Goal: Contribute content

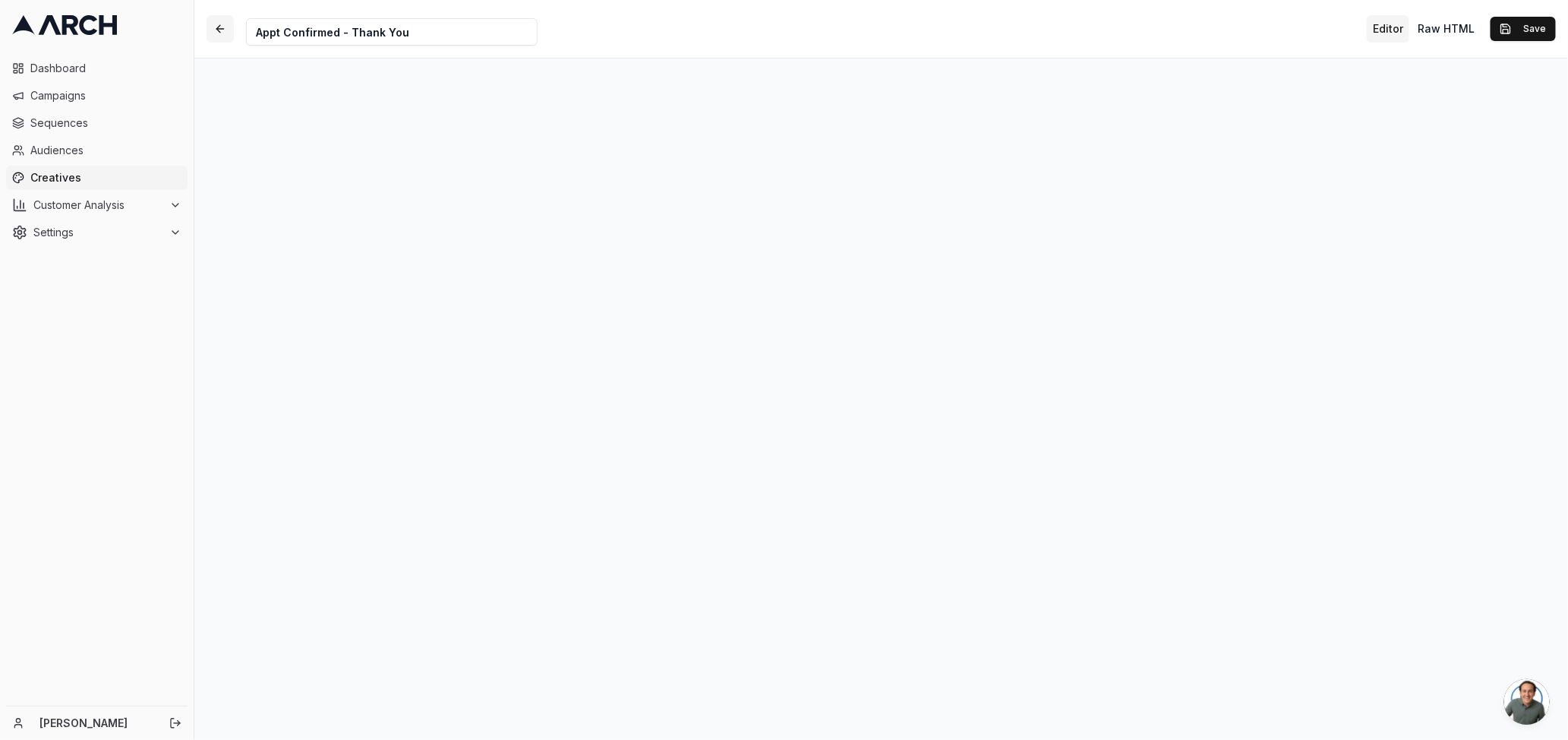
click at [219, 27] on button "button" at bounding box center [220, 29] width 27 height 27
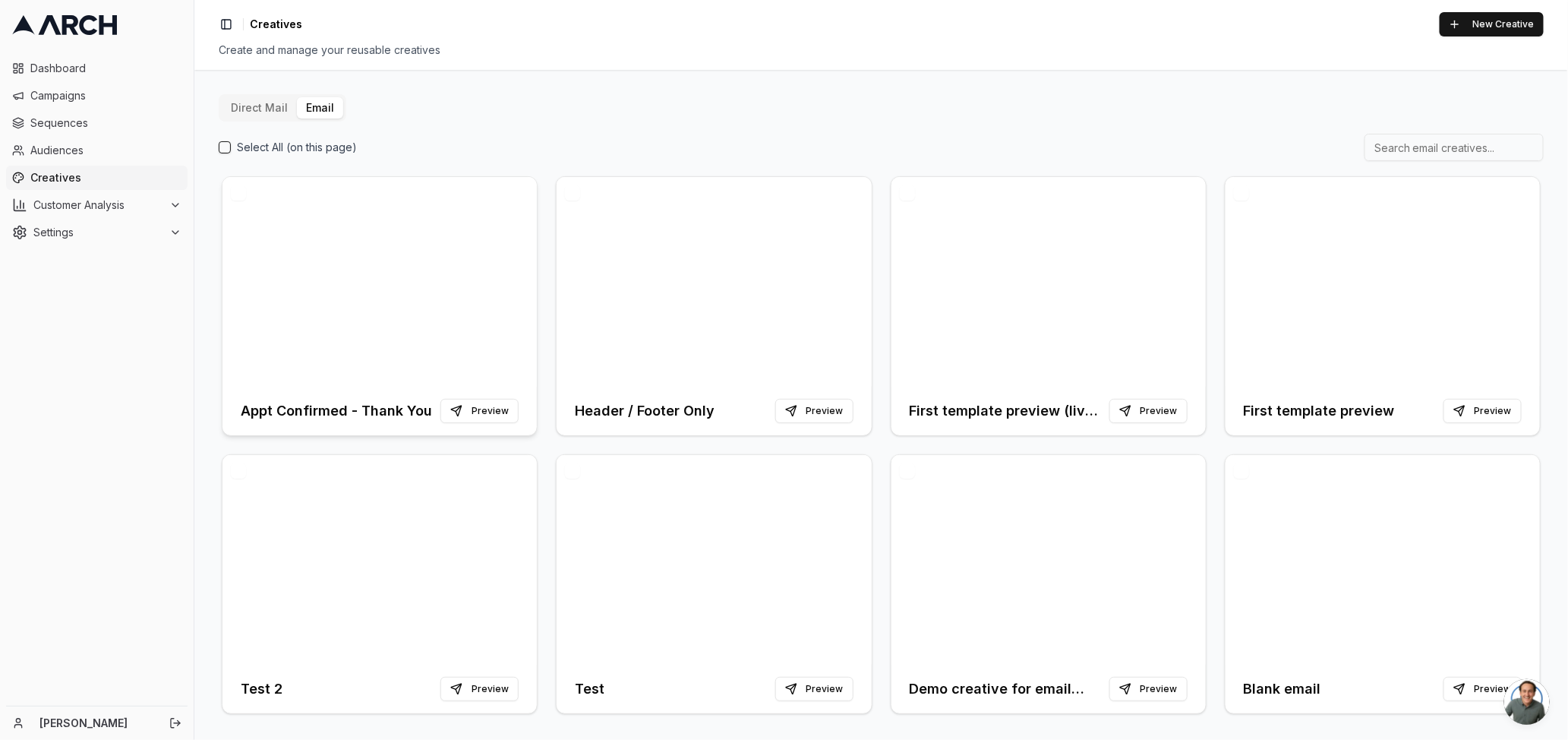
click at [492, 346] on div at bounding box center [379, 282] width 314 height 210
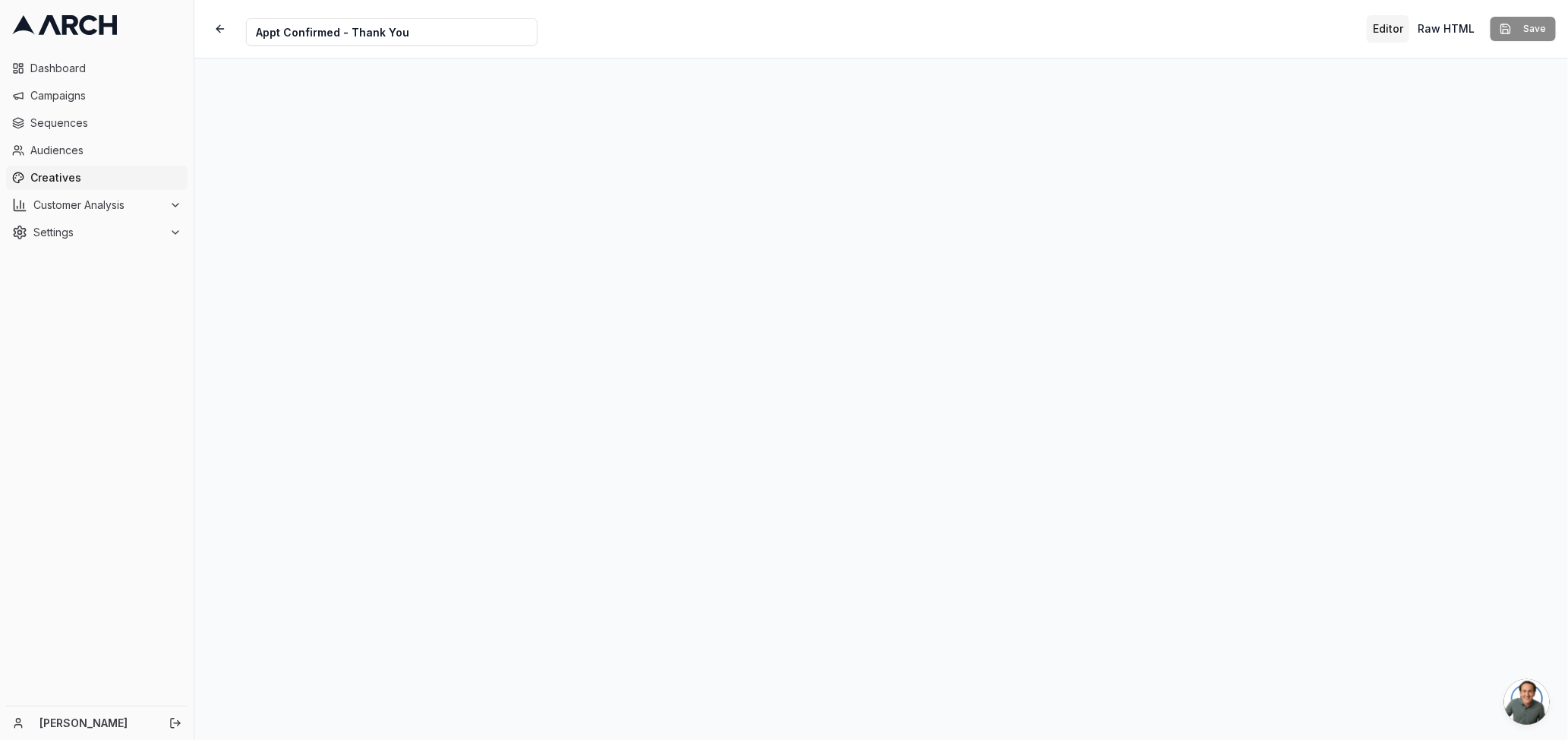
click at [1383, 27] on button "Editor" at bounding box center [1388, 29] width 42 height 27
